Goal: Task Accomplishment & Management: Complete application form

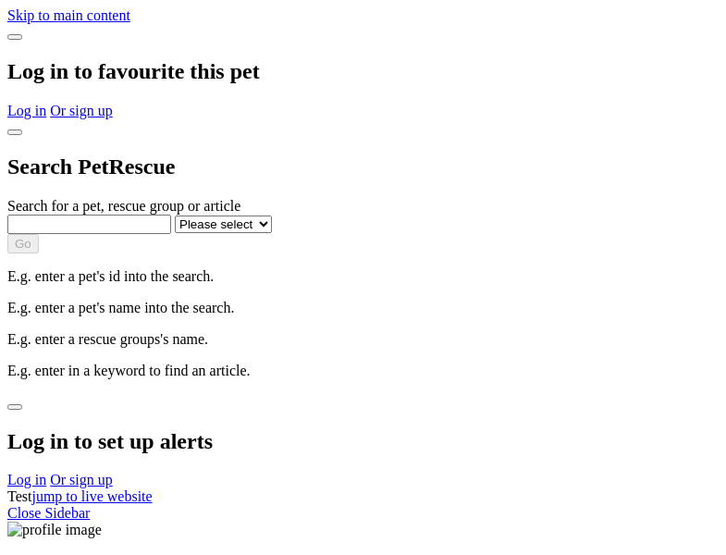
select select
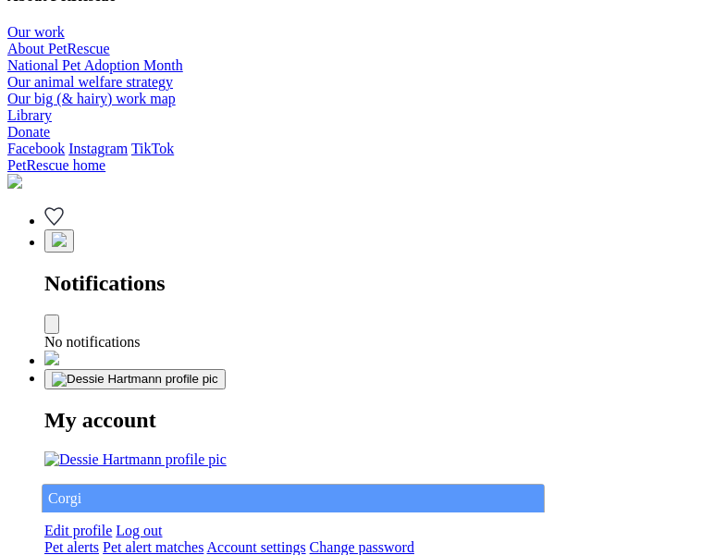
type input "Corgi"
select select "844268919"
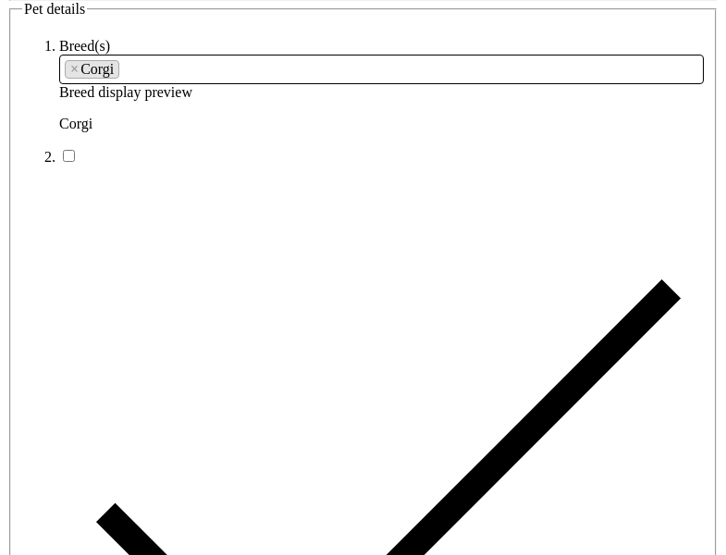
type input "White Oak [GEOGRAPHIC_DATA], 2602"
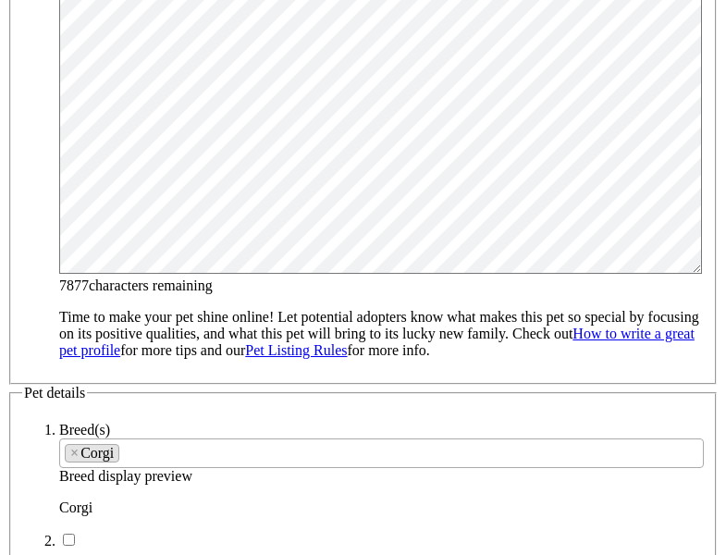
type input "14FEO934M45O193"
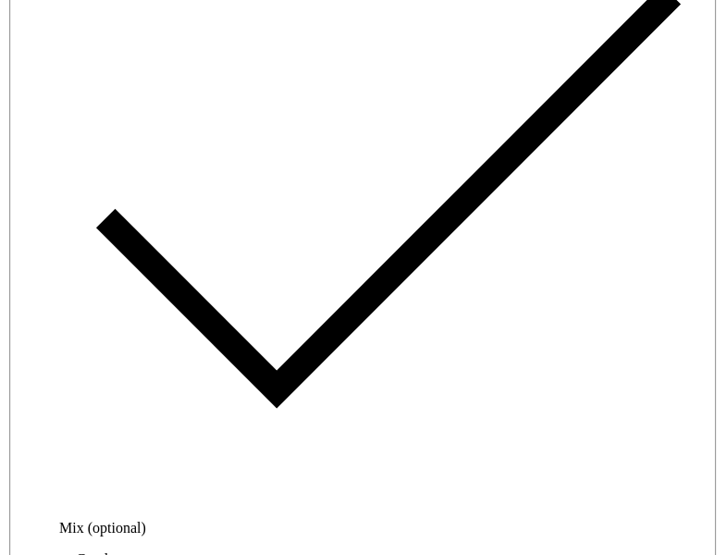
radio input "true"
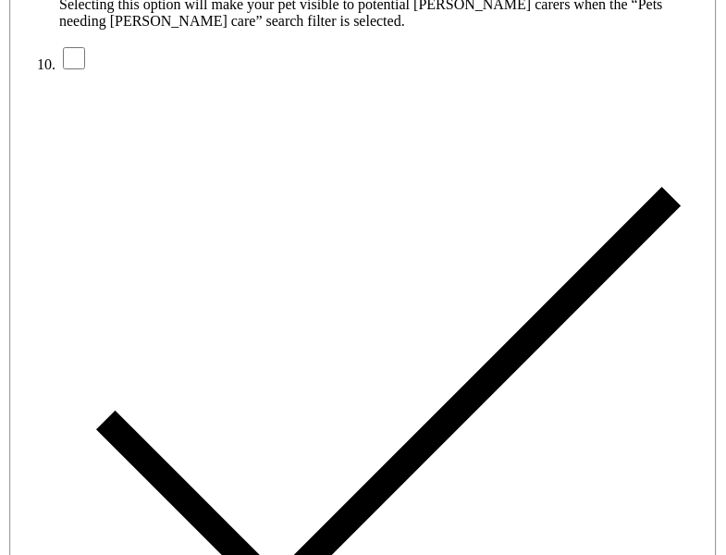
type input "Please wait..."
